Goal: Find specific page/section: Find specific page/section

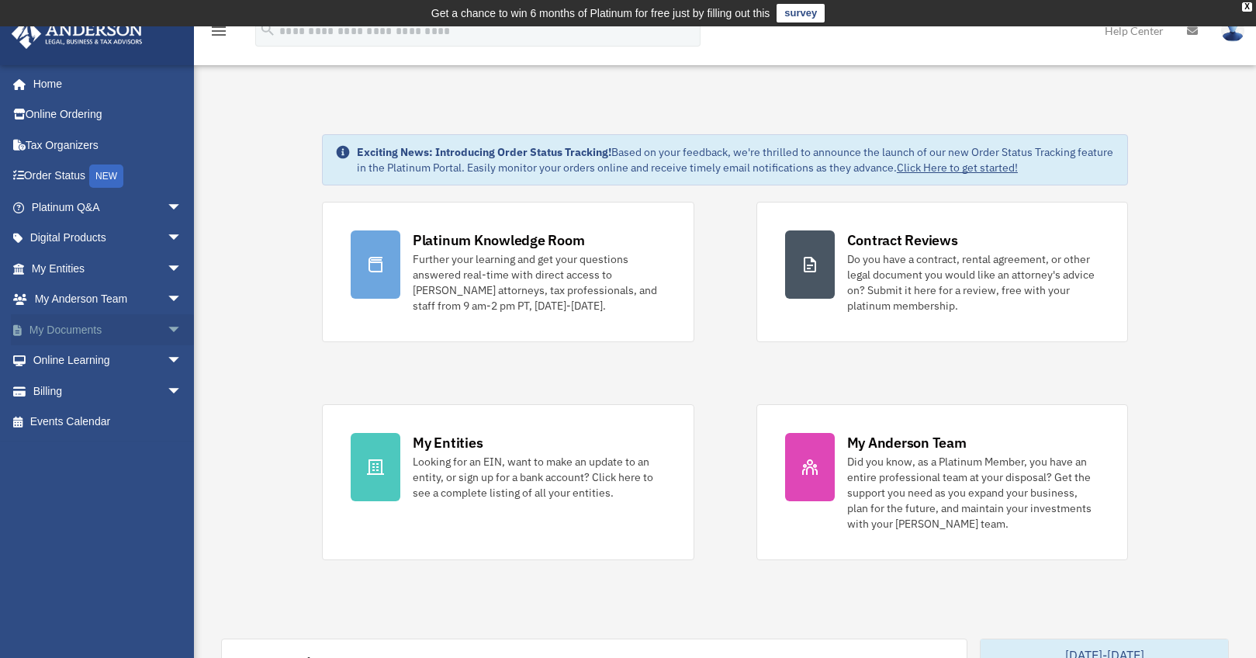
click at [96, 330] on link "My Documents arrow_drop_down" at bounding box center [108, 329] width 195 height 31
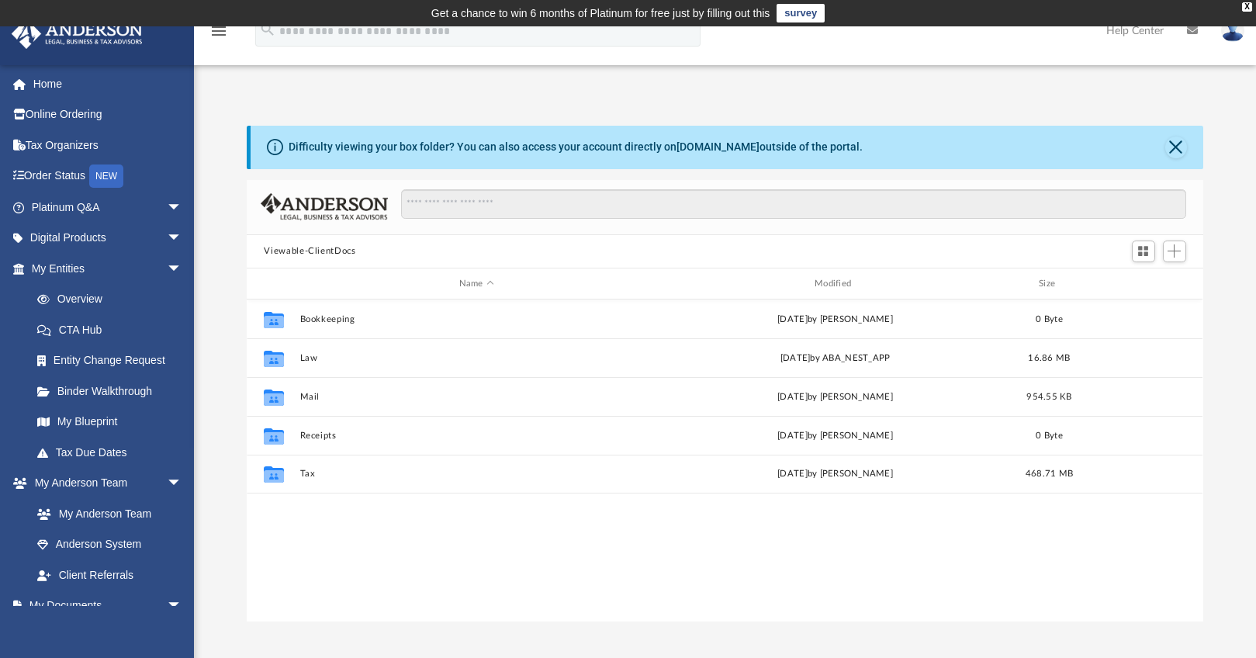
scroll to position [341, 944]
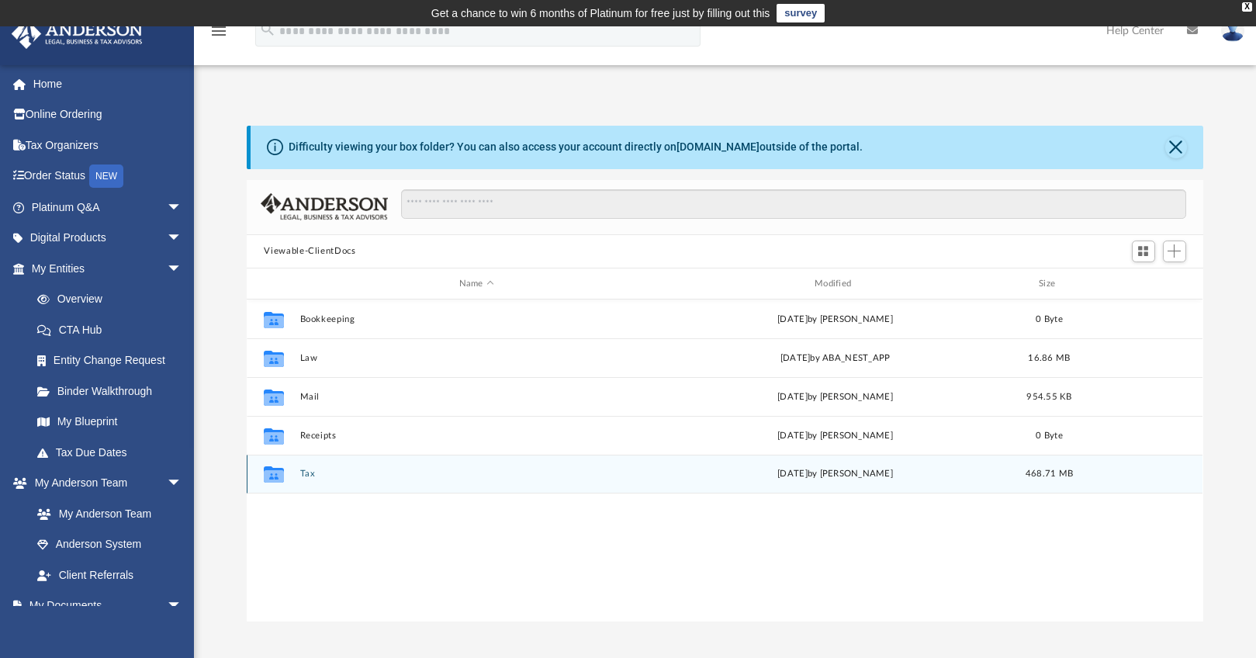
click at [308, 470] on button "Tax" at bounding box center [476, 475] width 352 height 10
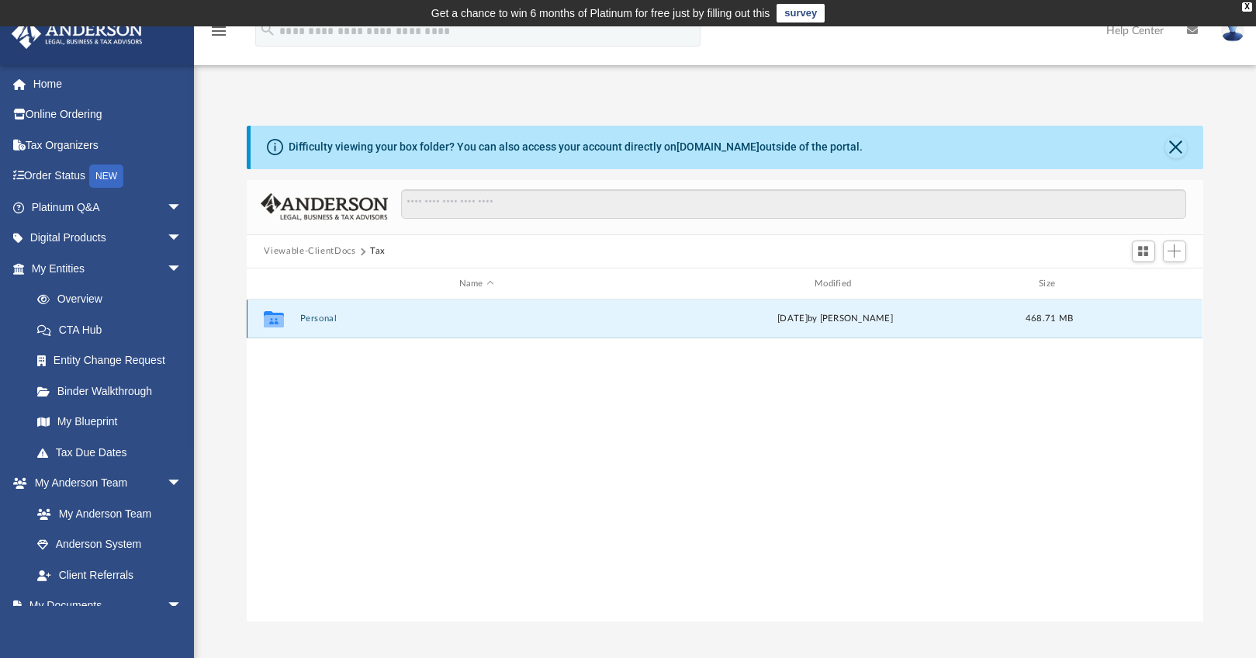
click at [327, 316] on button "Personal" at bounding box center [476, 319] width 352 height 10
